Goal: Task Accomplishment & Management: Use online tool/utility

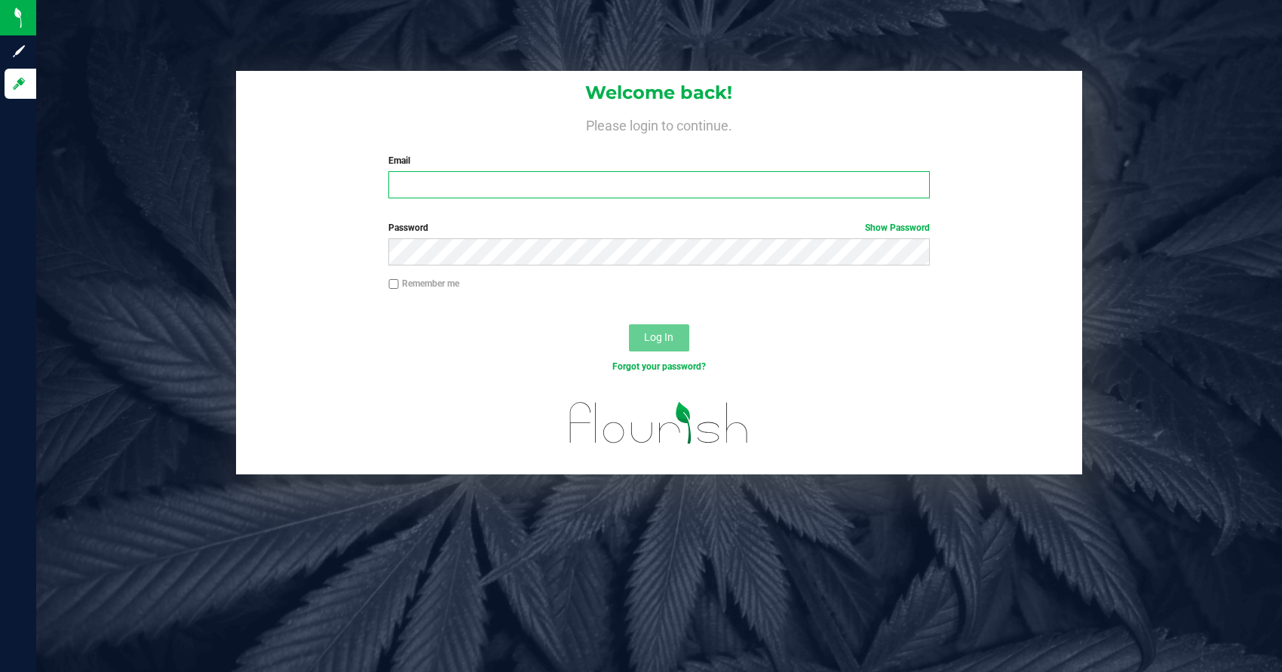
type input "[PERSON_NAME][EMAIL_ADDRESS][DOMAIN_NAME]"
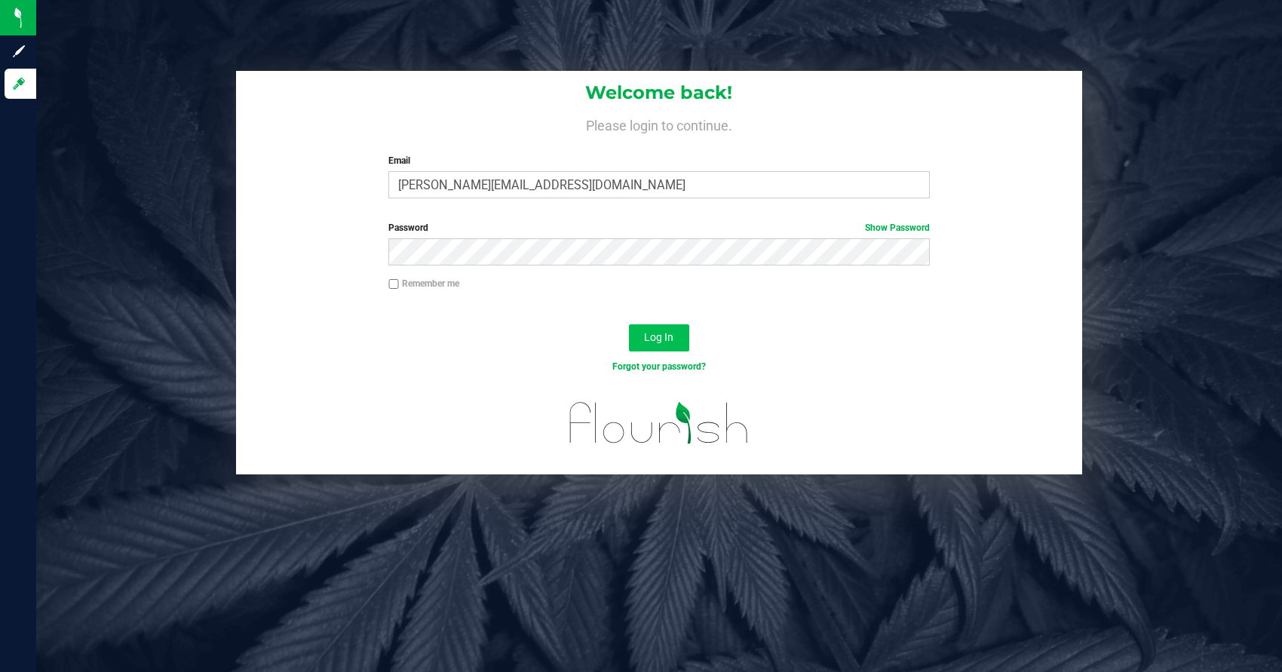
click at [637, 326] on button "Log In" at bounding box center [659, 337] width 60 height 27
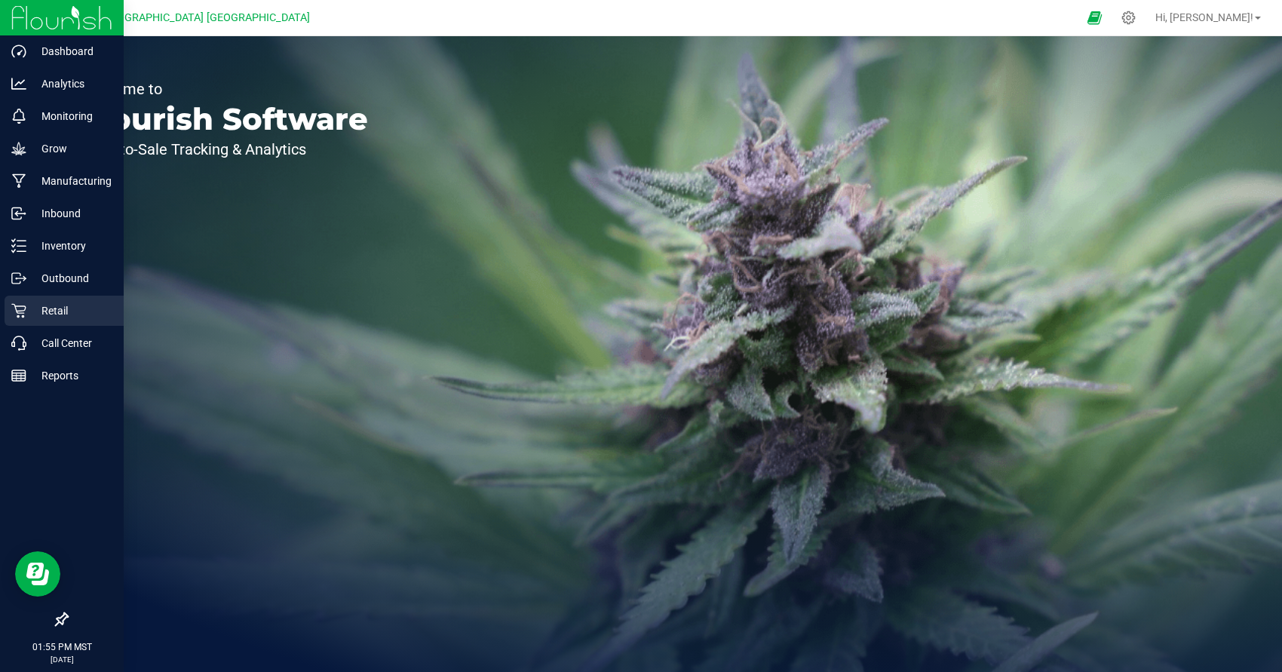
click at [28, 310] on p "Retail" at bounding box center [71, 311] width 91 height 18
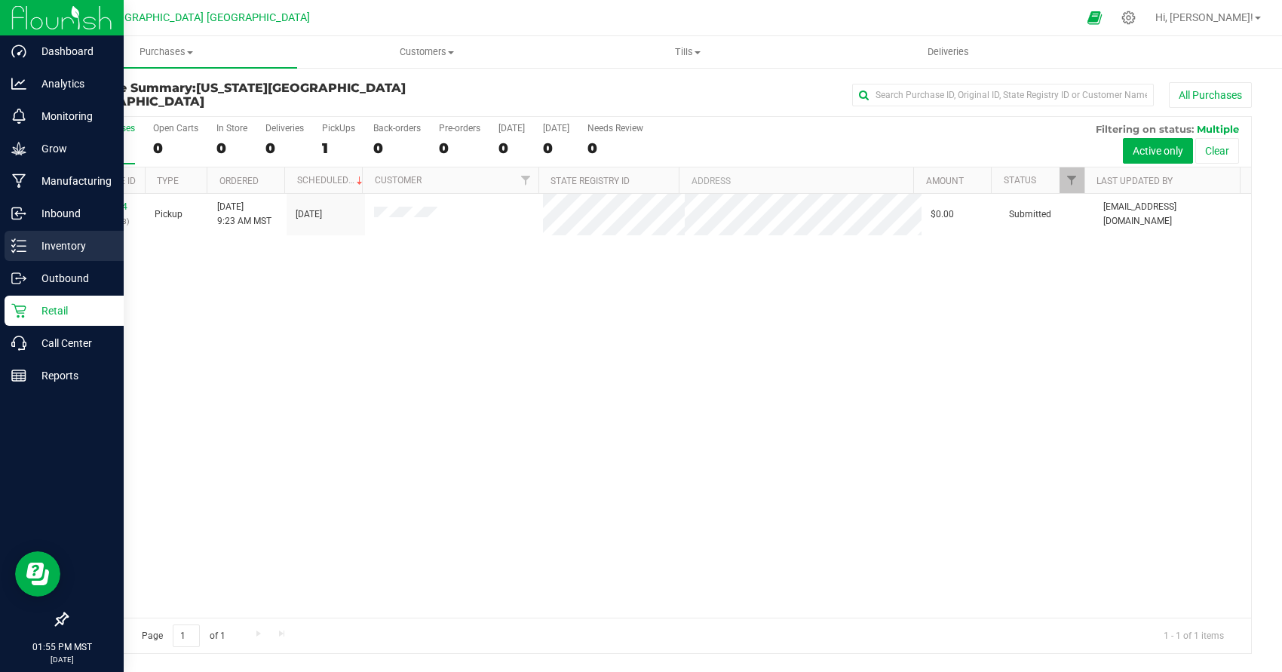
click at [42, 248] on p "Inventory" at bounding box center [71, 246] width 91 height 18
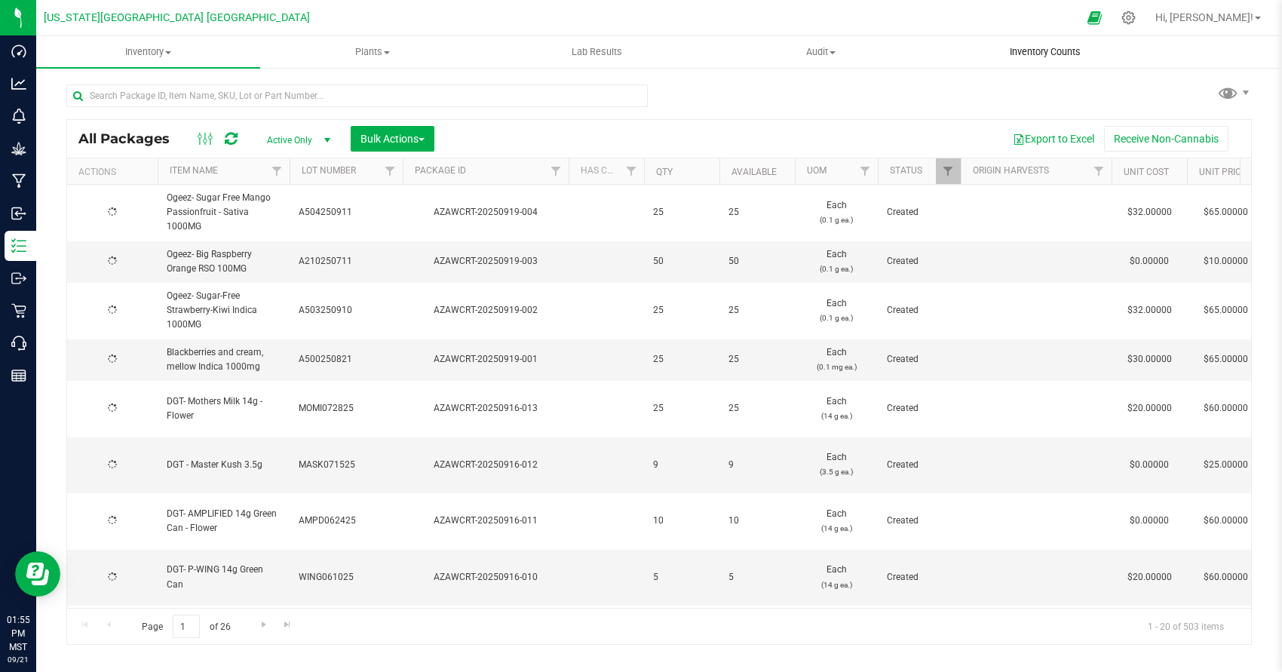
click at [1061, 51] on span "Inventory Counts" at bounding box center [1046, 52] width 112 height 14
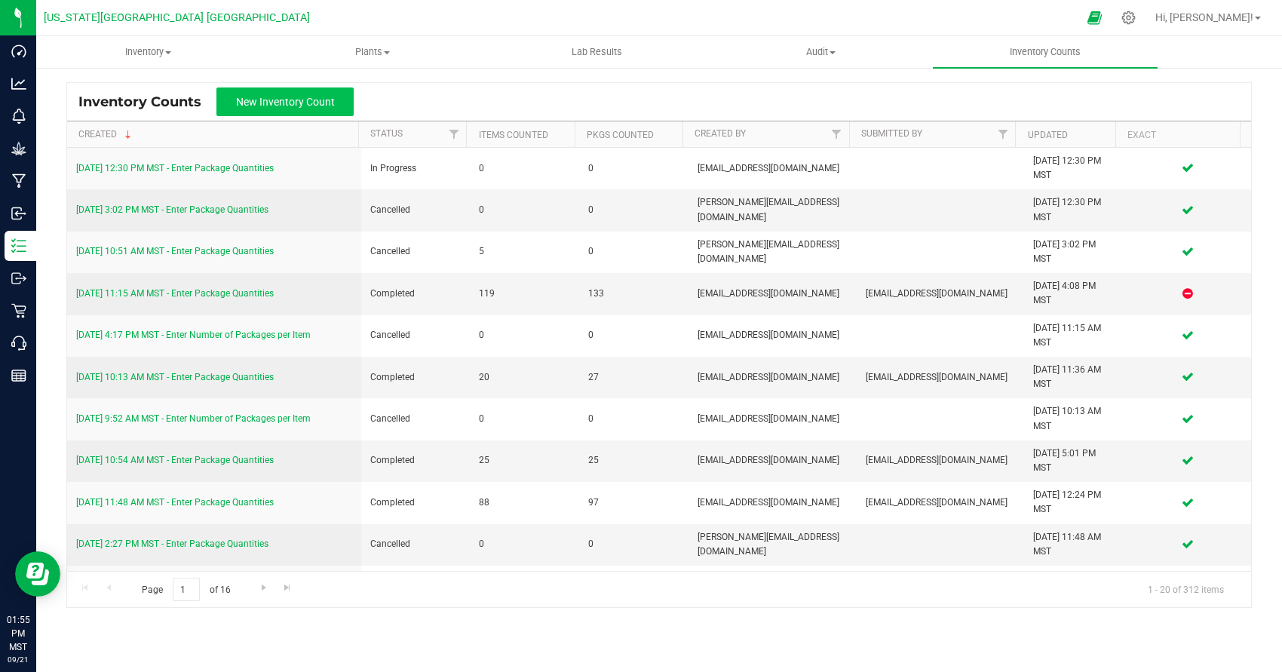
click at [351, 108] on button "New Inventory Count" at bounding box center [284, 101] width 137 height 29
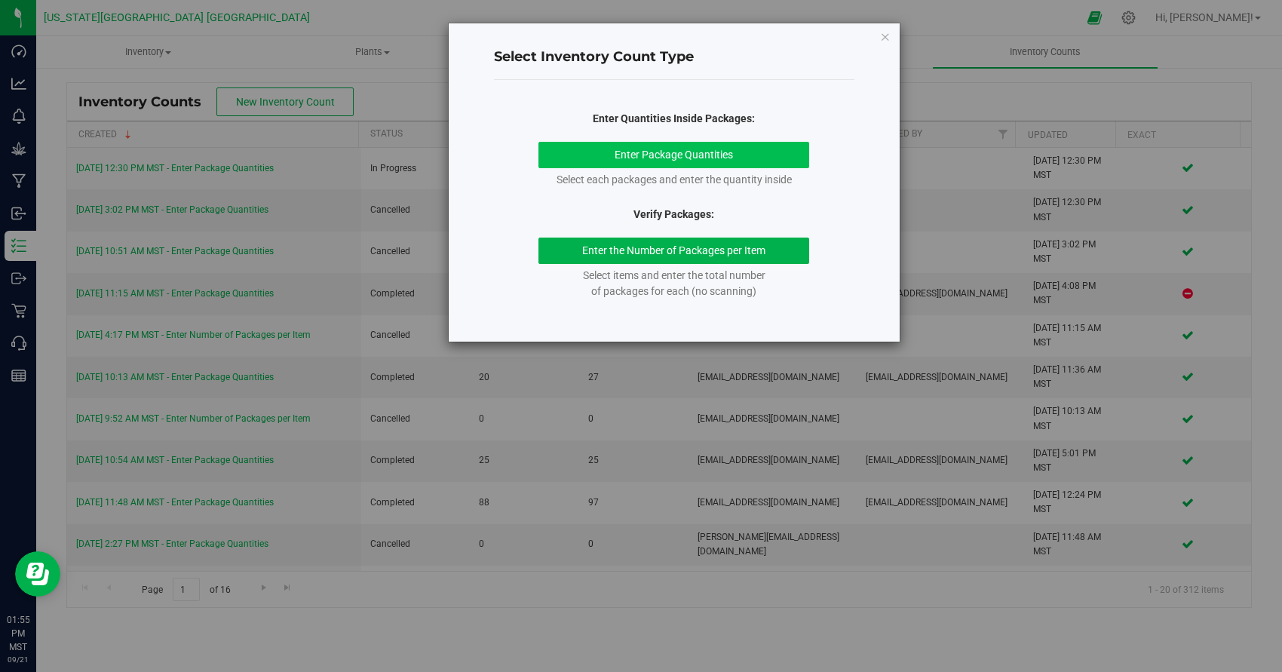
click at [692, 156] on button "Enter Package Quantities" at bounding box center [674, 155] width 271 height 26
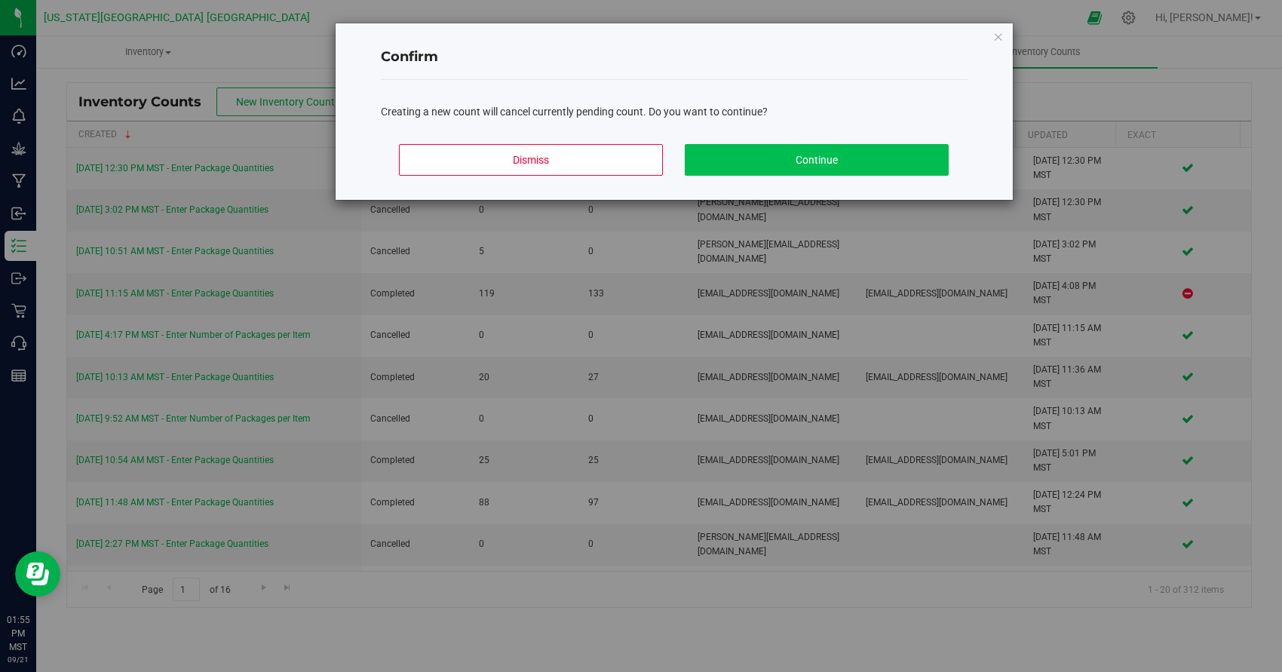
click at [704, 148] on button "Continue" at bounding box center [817, 160] width 264 height 32
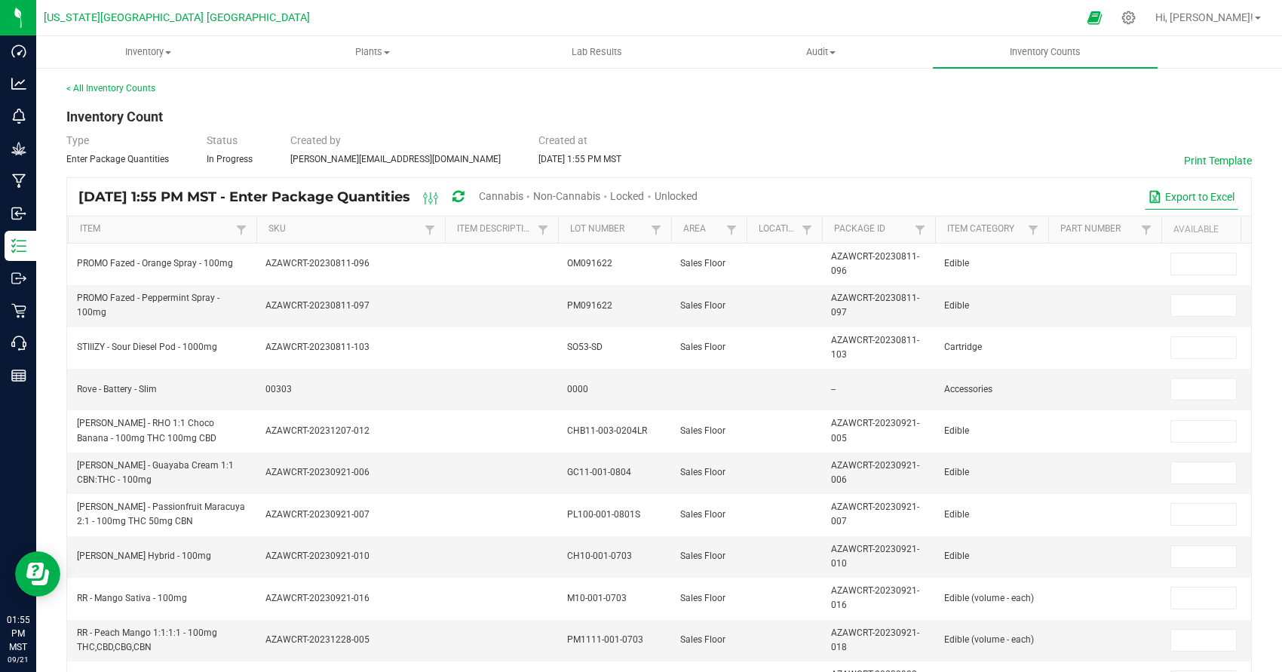
click at [1192, 198] on button "Export to Excel" at bounding box center [1192, 197] width 94 height 26
click at [1193, 193] on button "Export to Excel" at bounding box center [1192, 197] width 94 height 26
click at [1197, 164] on button "Print Template" at bounding box center [1218, 160] width 68 height 15
